Goal: Transaction & Acquisition: Purchase product/service

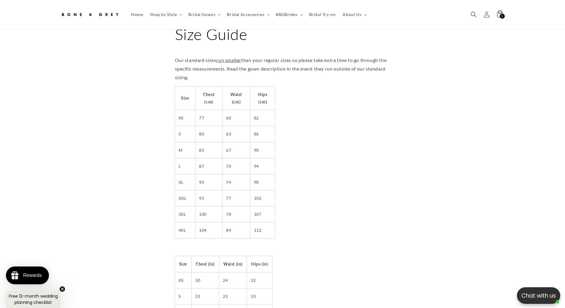
scroll to position [0, 163]
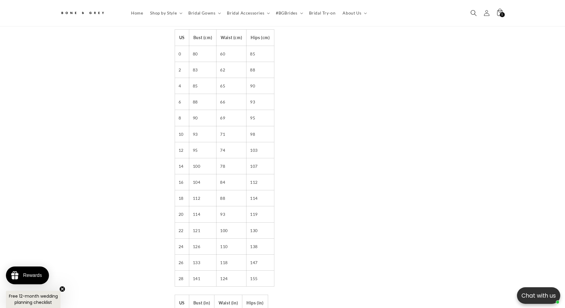
click at [474, 15] on icon "Search" at bounding box center [473, 13] width 6 height 6
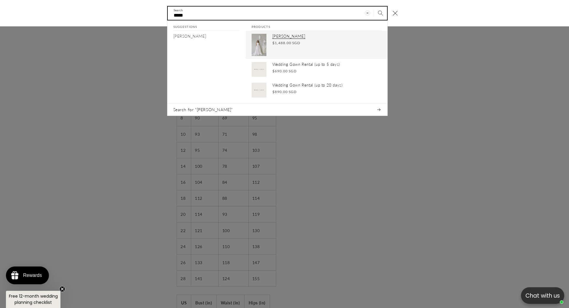
type input "*****"
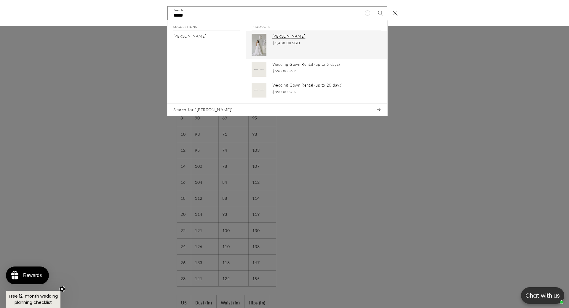
scroll to position [0, 163]
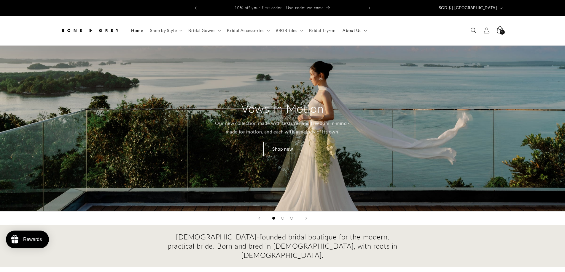
click at [358, 28] on span "About Us" at bounding box center [351, 30] width 19 height 5
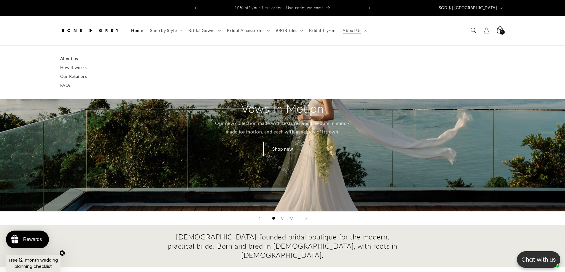
click at [73, 54] on link "About us" at bounding box center [282, 58] width 445 height 9
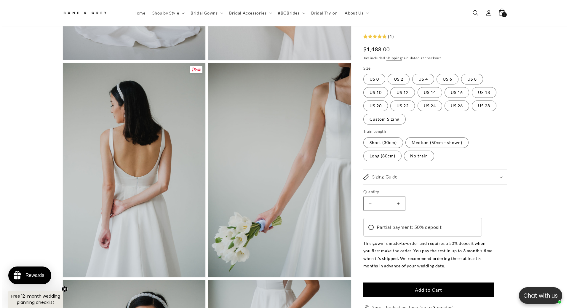
scroll to position [471, 0]
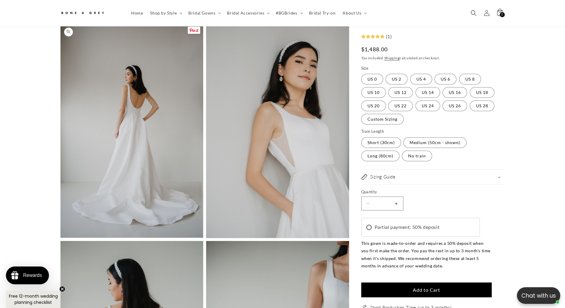
click at [60, 238] on button "Open media 2 in modal" at bounding box center [60, 238] width 0 height 0
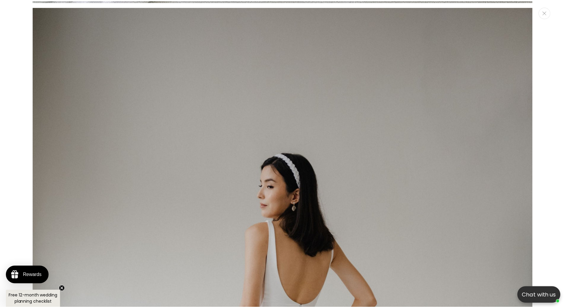
scroll to position [752, 0]
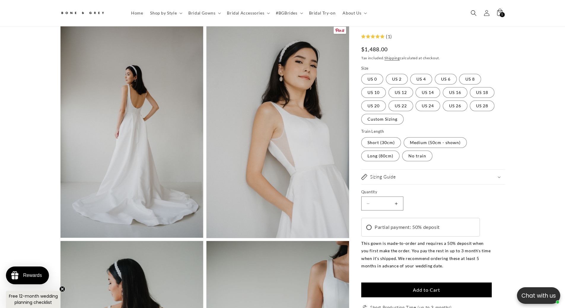
drag, startPoint x: 266, startPoint y: 159, endPoint x: 112, endPoint y: 116, distance: 159.5
click at [60, 238] on button "Open media 2 in modal" at bounding box center [60, 238] width 0 height 0
drag, startPoint x: 252, startPoint y: 156, endPoint x: 143, endPoint y: 140, distance: 111.1
drag, startPoint x: 143, startPoint y: 140, endPoint x: 135, endPoint y: 113, distance: 28.0
click at [60, 238] on button "Open media 2 in modal" at bounding box center [60, 238] width 0 height 0
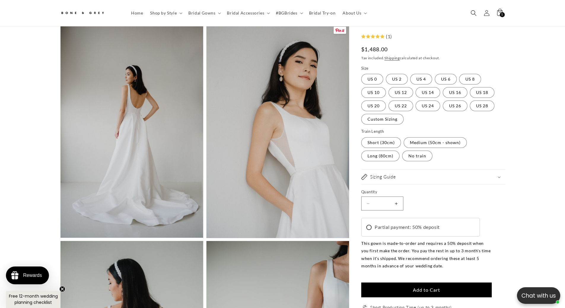
scroll to position [0, 326]
drag, startPoint x: 215, startPoint y: 154, endPoint x: 155, endPoint y: 146, distance: 60.4
click at [60, 238] on button "Open media 2 in modal" at bounding box center [60, 238] width 0 height 0
